Goal: Task Accomplishment & Management: Manage account settings

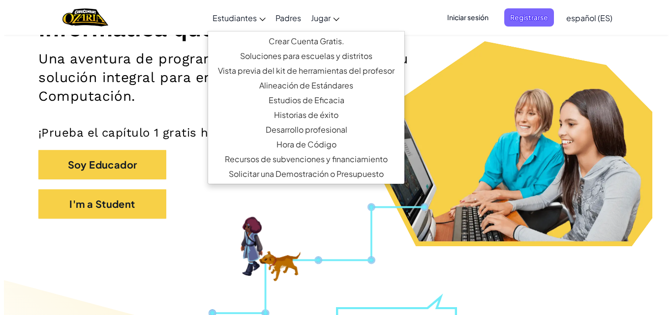
scroll to position [148, 0]
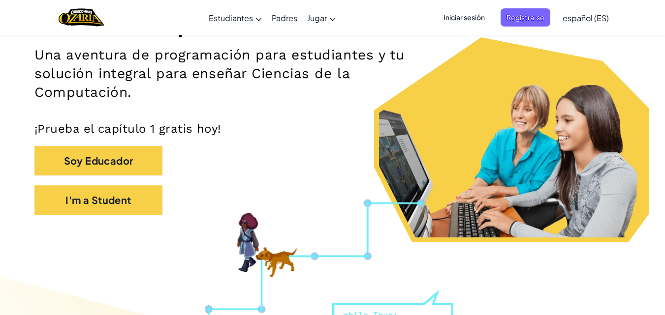
click at [133, 184] on div "Soy Educador" at bounding box center [332, 165] width 596 height 39
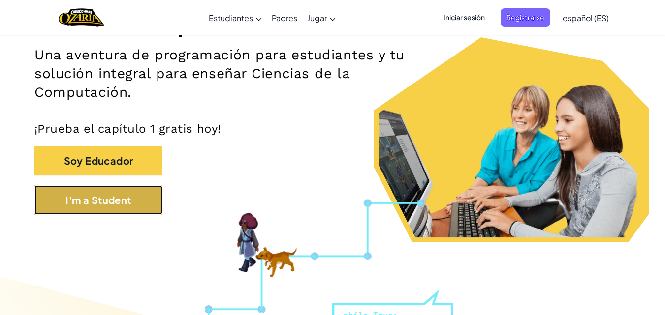
click at [134, 192] on button "I'm a Student" at bounding box center [98, 200] width 128 height 30
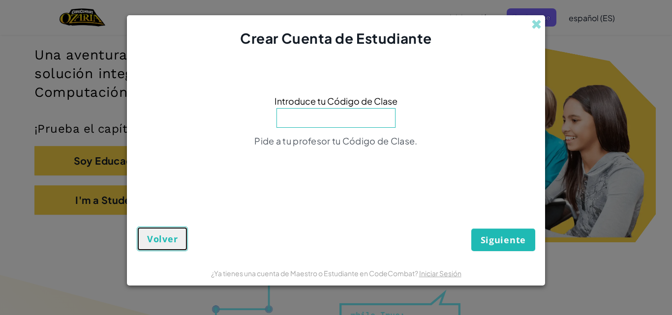
click at [153, 239] on span "Volver" at bounding box center [162, 239] width 31 height 12
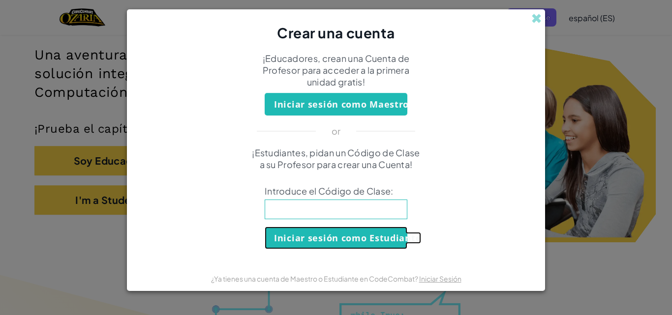
click at [348, 234] on button "Iniciar sesión como Estudiante" at bounding box center [336, 238] width 143 height 23
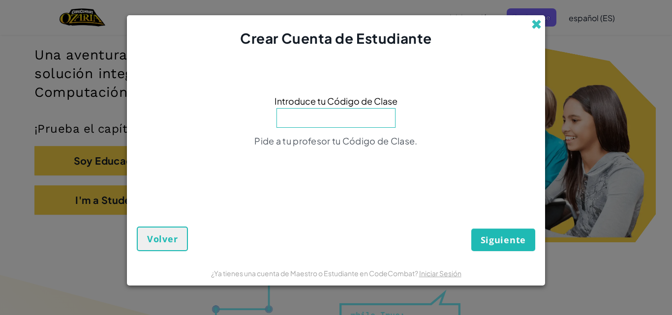
click at [538, 19] on span at bounding box center [536, 24] width 10 height 10
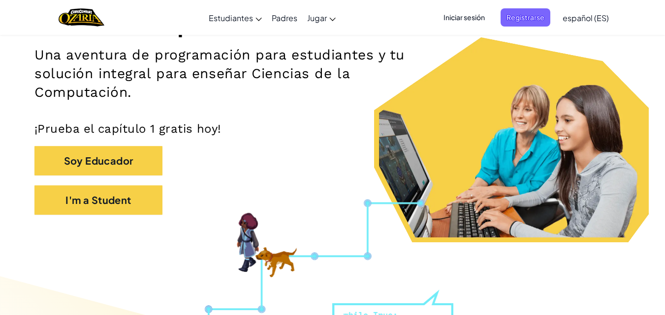
click at [460, 22] on span "Iniciar sesión" at bounding box center [463, 17] width 53 height 18
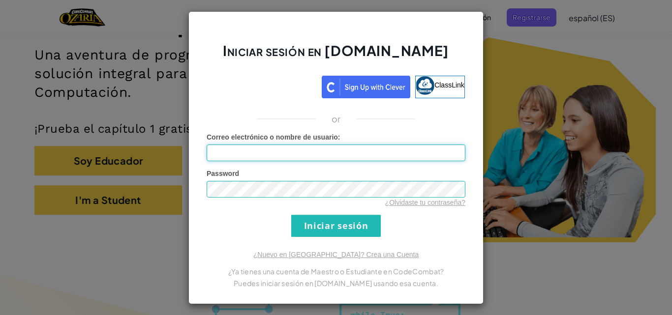
click at [334, 160] on input "Correo electrónico o nombre de usuario :" at bounding box center [336, 153] width 259 height 17
type input "[EMAIL_ADDRESS][DOMAIN_NAME]"
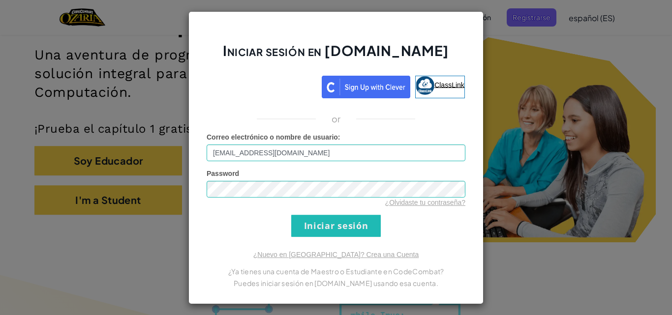
click at [434, 83] on span "ClassLink" at bounding box center [449, 85] width 30 height 8
drag, startPoint x: 309, startPoint y: 150, endPoint x: 185, endPoint y: 159, distance: 124.3
click at [188, 159] on div "Iniciar sesión en [DOMAIN_NAME] ClassLink or Error desconocido. Correo electrón…" at bounding box center [335, 157] width 295 height 293
type input "[EMAIL_ADDRESS][DOMAIN_NAME]"
click at [337, 240] on div "Iniciar sesión en [DOMAIN_NAME] ClassLink or Error desconocido. Correo electrón…" at bounding box center [335, 157] width 295 height 293
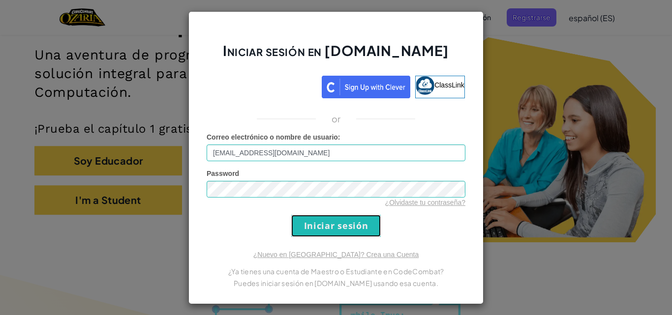
click at [337, 235] on input "Iniciar sesión" at bounding box center [336, 226] width 90 height 22
